Goal: Task Accomplishment & Management: Complete application form

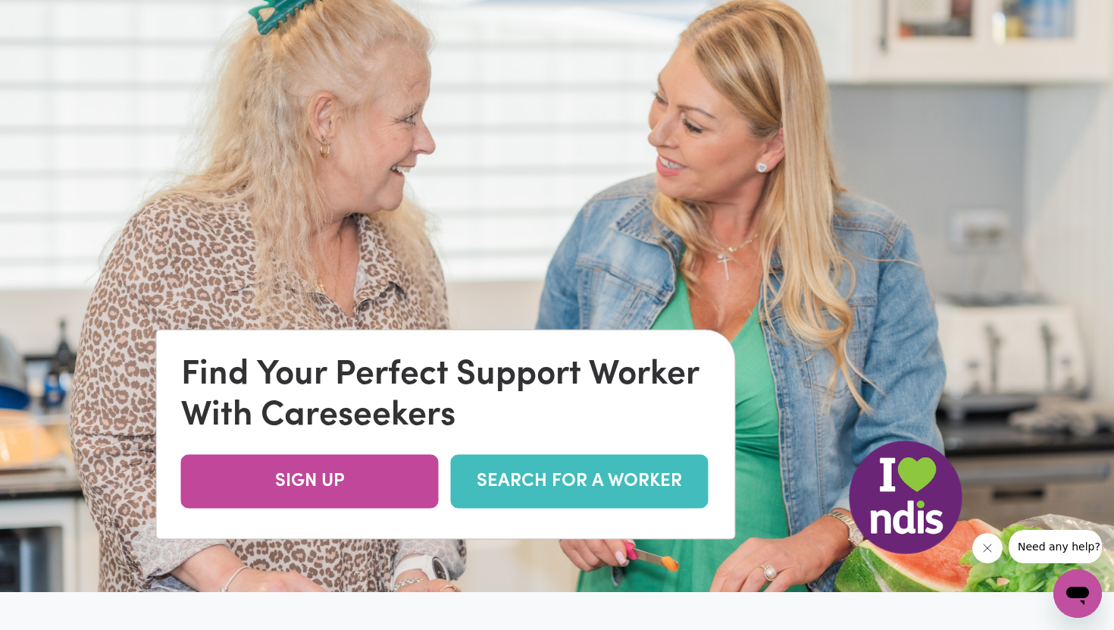
scroll to position [127, 0]
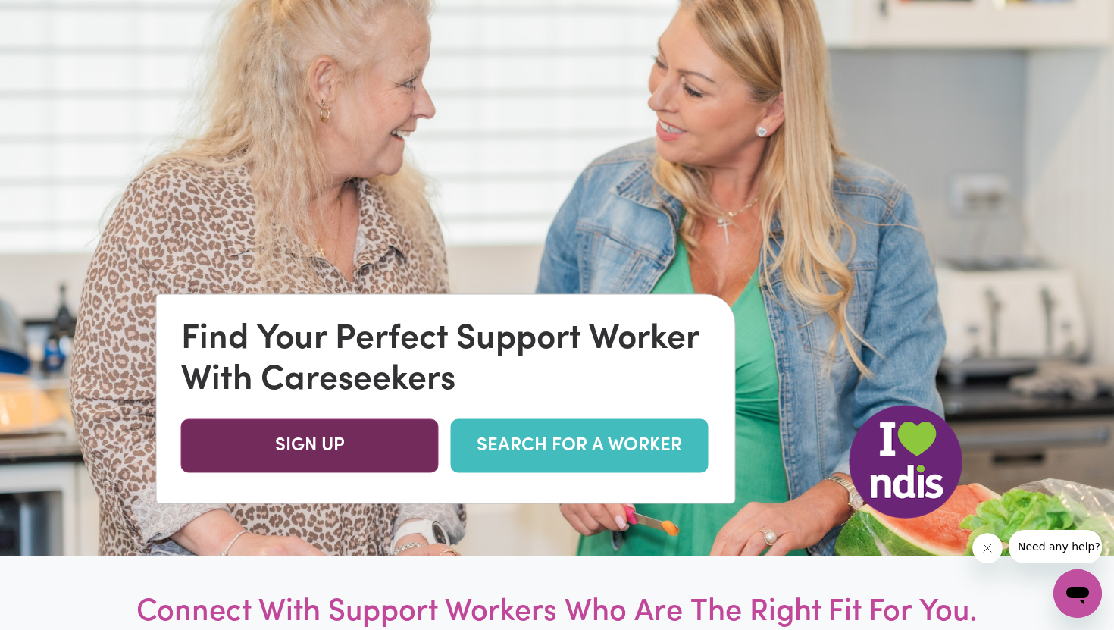
click at [395, 434] on link "SIGN UP" at bounding box center [310, 446] width 258 height 54
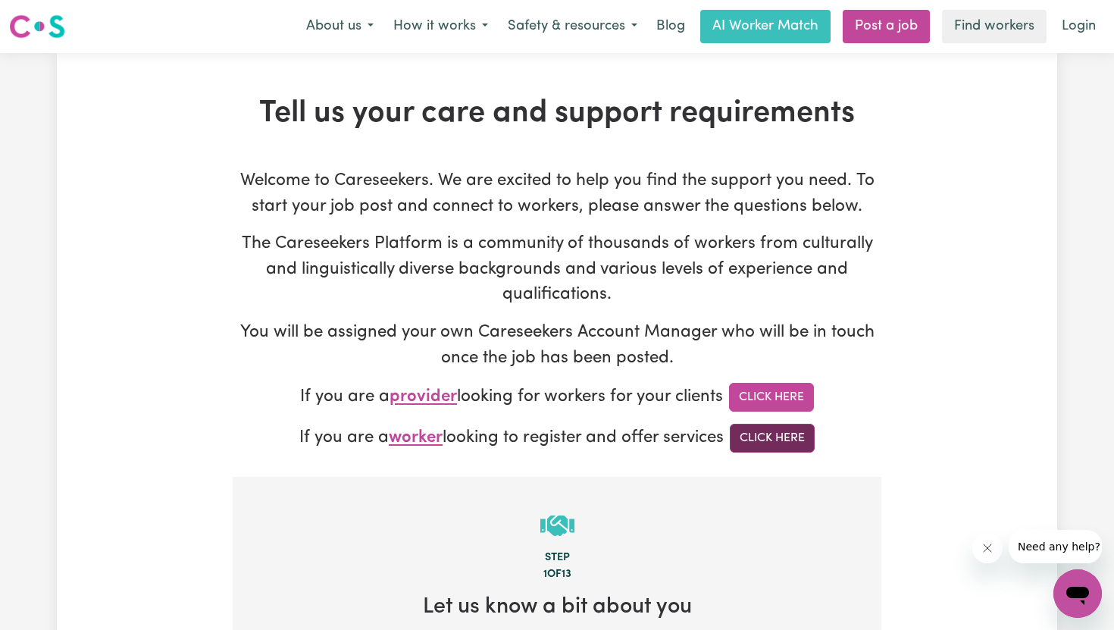
click at [766, 443] on link "Click Here" at bounding box center [772, 438] width 85 height 29
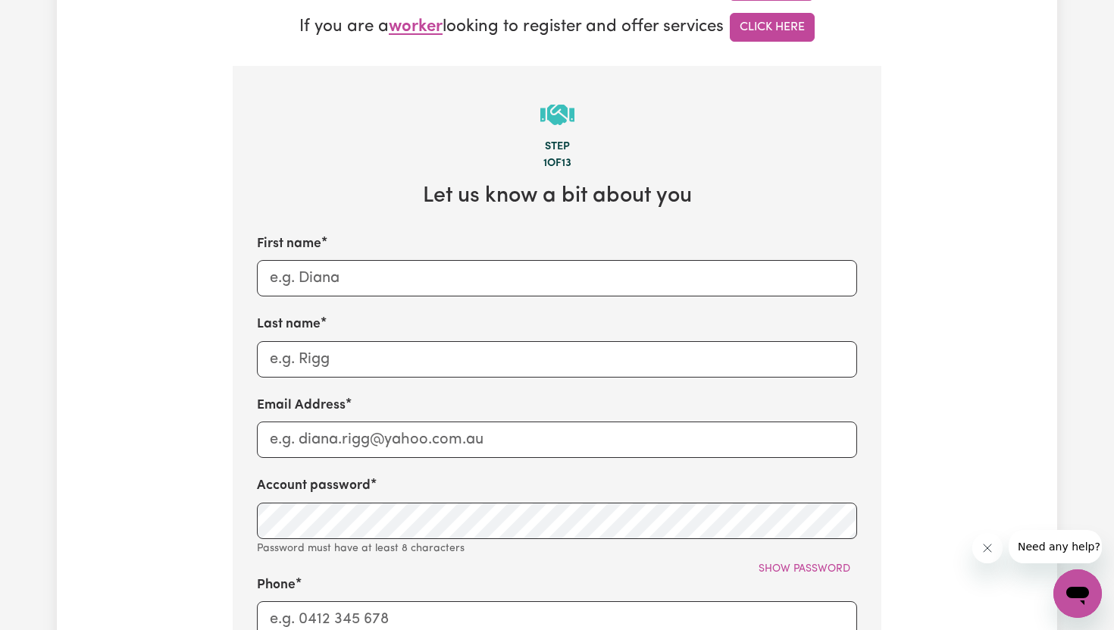
scroll to position [48, 0]
